Goal: Communication & Community: Answer question/provide support

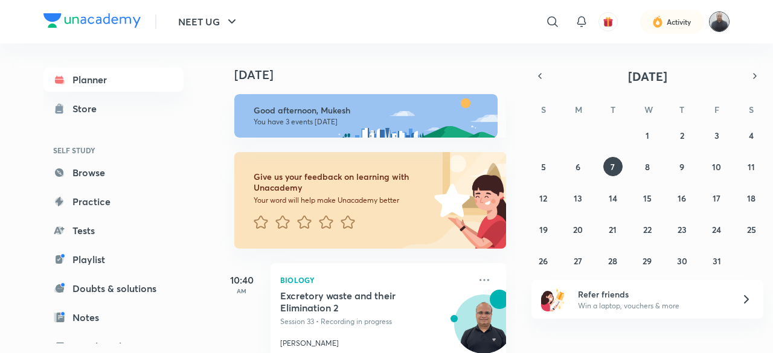
click at [720, 20] on img at bounding box center [719, 21] width 21 height 21
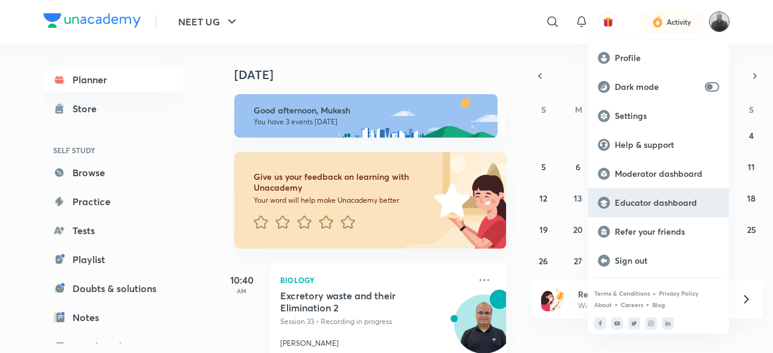
click at [675, 203] on p "Educator dashboard" at bounding box center [667, 202] width 104 height 11
